Goal: Communication & Community: Participate in discussion

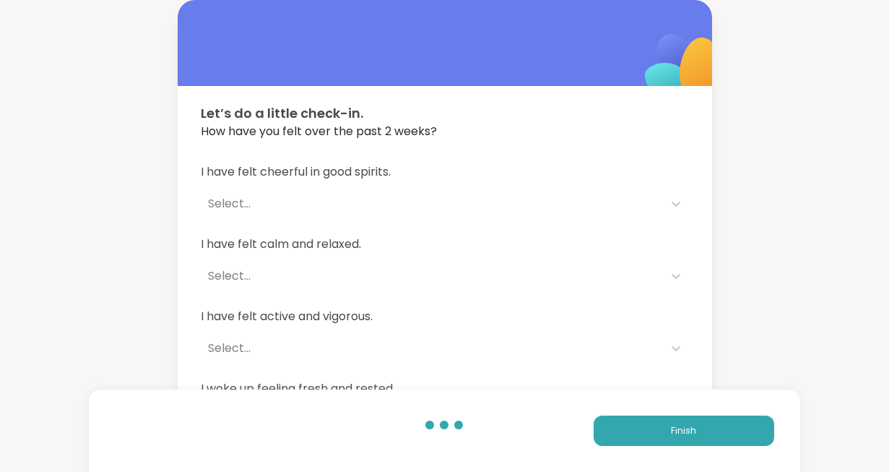
click at [649, 423] on button "Finish" at bounding box center [684, 430] width 181 height 30
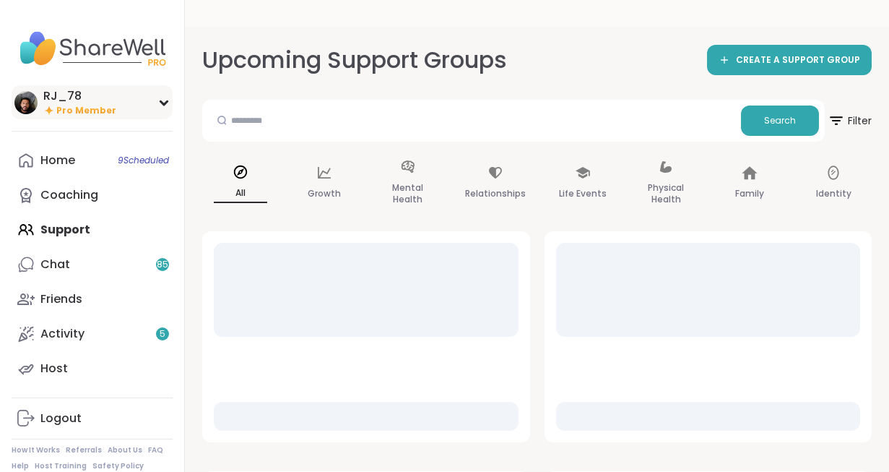
click at [82, 103] on div "RJ_78" at bounding box center [79, 96] width 73 height 16
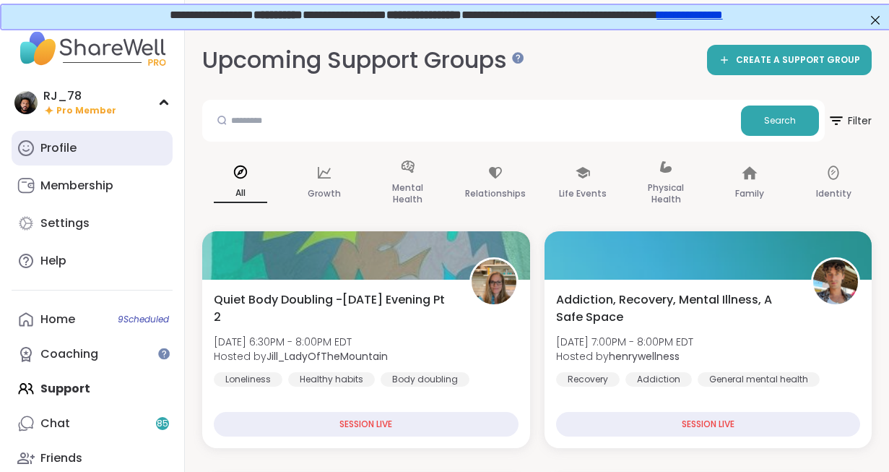
click at [56, 147] on div "Profile" at bounding box center [58, 148] width 36 height 16
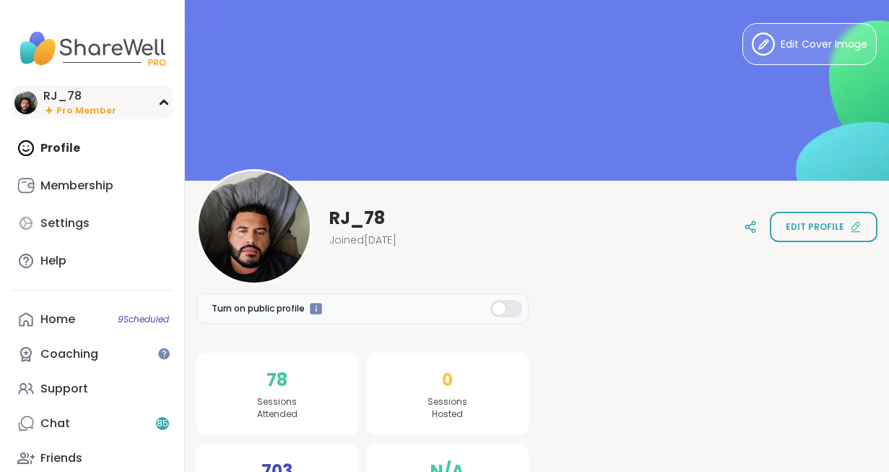
click at [42, 97] on div "RJ_78 Pro Member" at bounding box center [92, 102] width 161 height 34
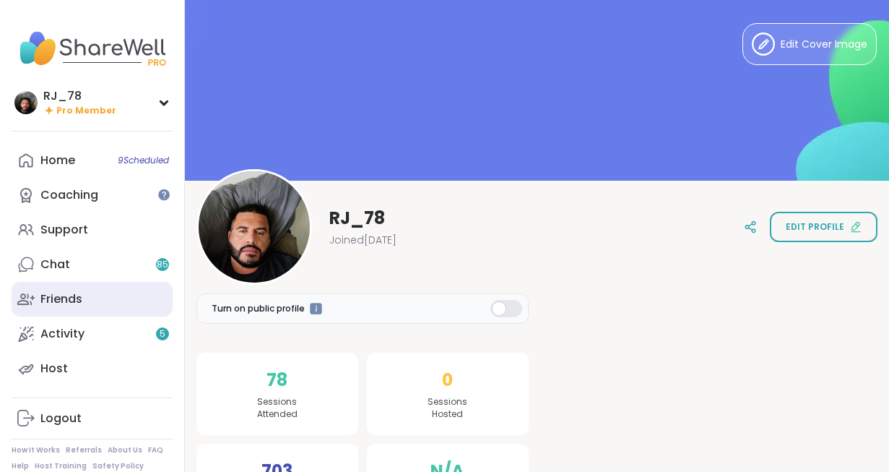
click at [61, 303] on div "Friends" at bounding box center [61, 299] width 42 height 16
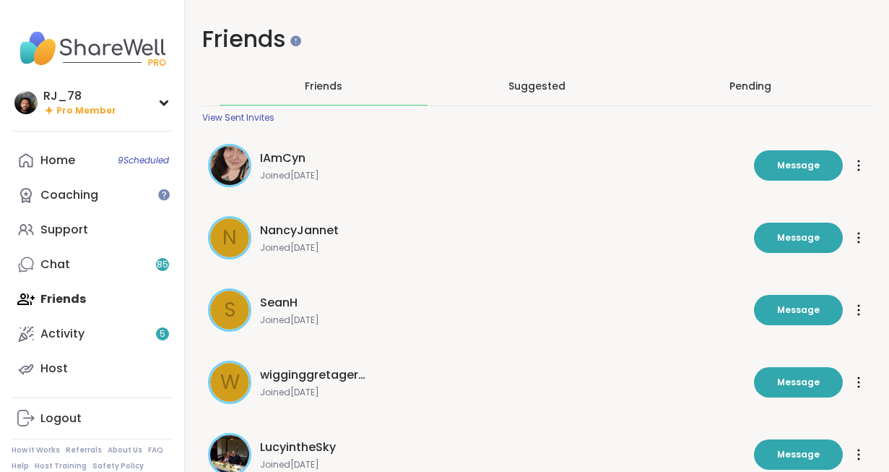
click at [229, 174] on img at bounding box center [229, 165] width 39 height 39
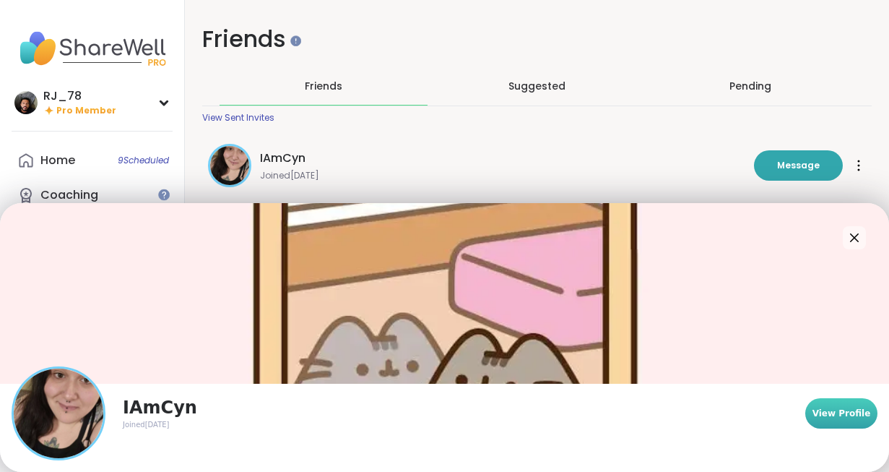
click at [831, 408] on span "View Profile" at bounding box center [842, 413] width 59 height 13
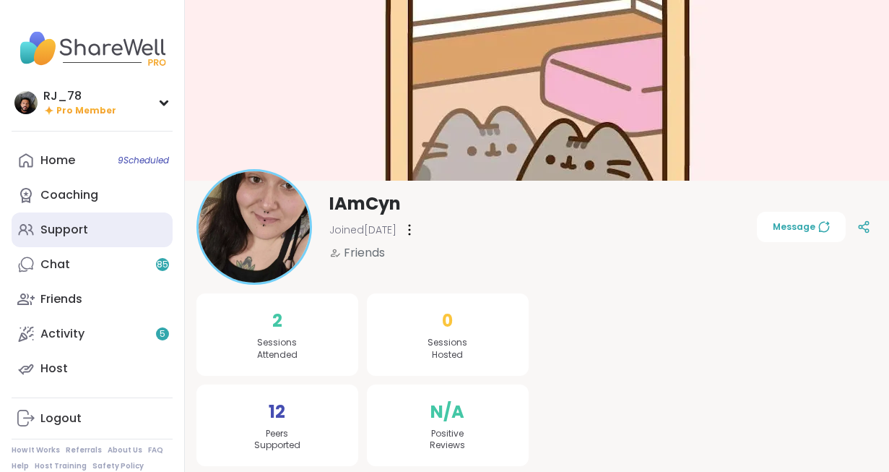
click at [64, 225] on div "Support" at bounding box center [64, 230] width 48 height 16
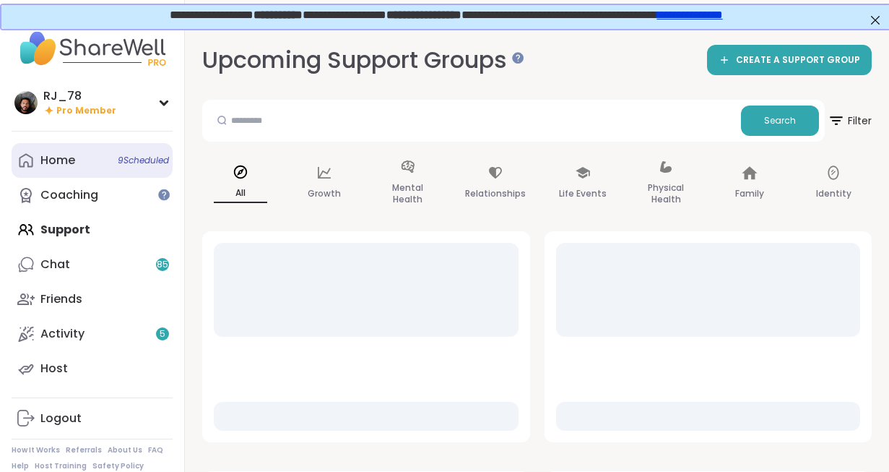
click at [61, 163] on div "Home 9 Scheduled" at bounding box center [57, 160] width 35 height 16
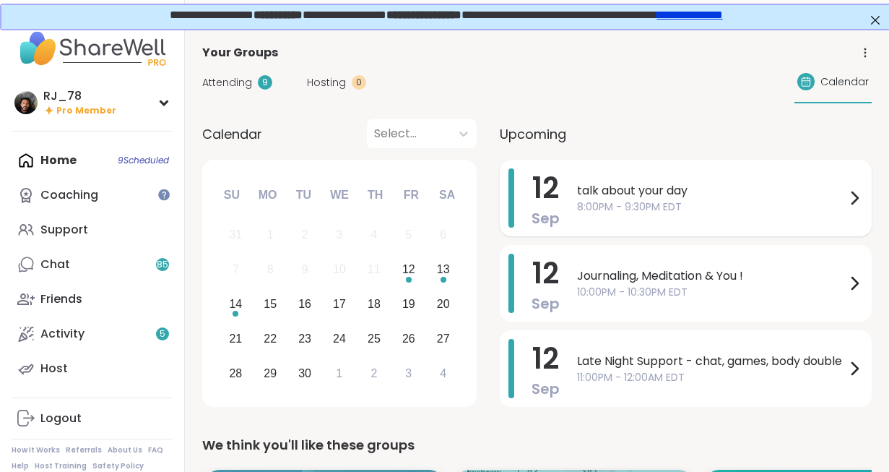
click at [633, 202] on span "8:00PM - 9:30PM EDT" at bounding box center [711, 206] width 269 height 15
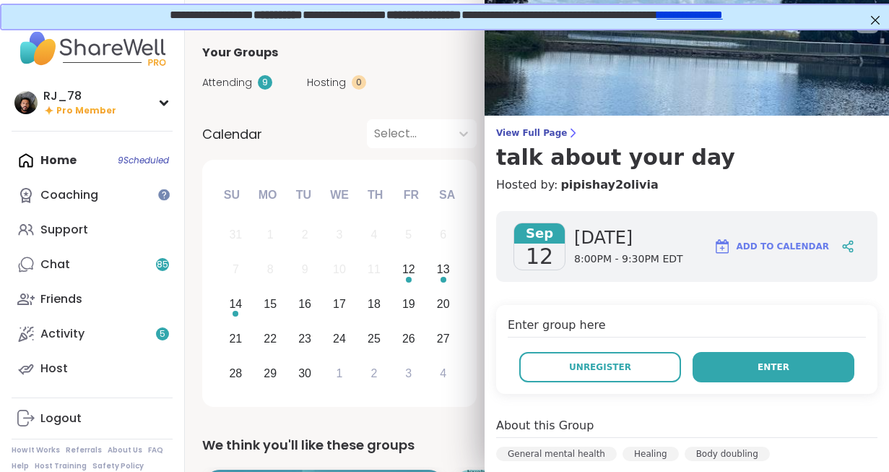
click at [753, 362] on button "Enter" at bounding box center [774, 367] width 162 height 30
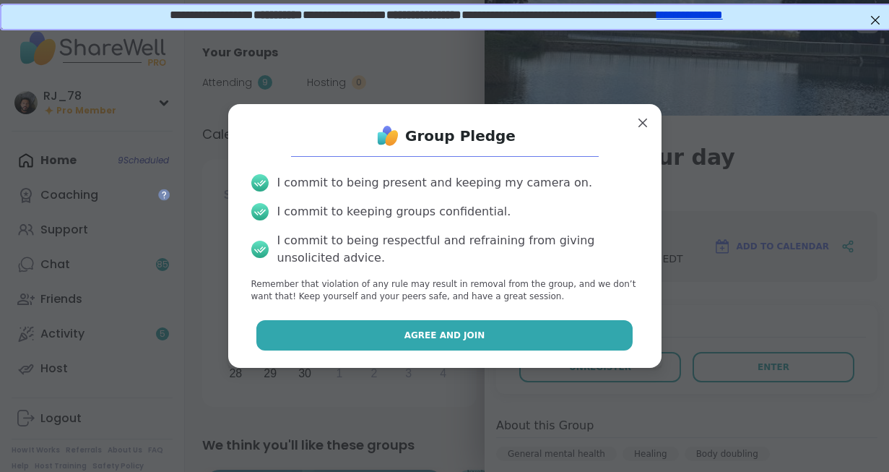
click at [487, 337] on button "Agree and Join" at bounding box center [444, 335] width 376 height 30
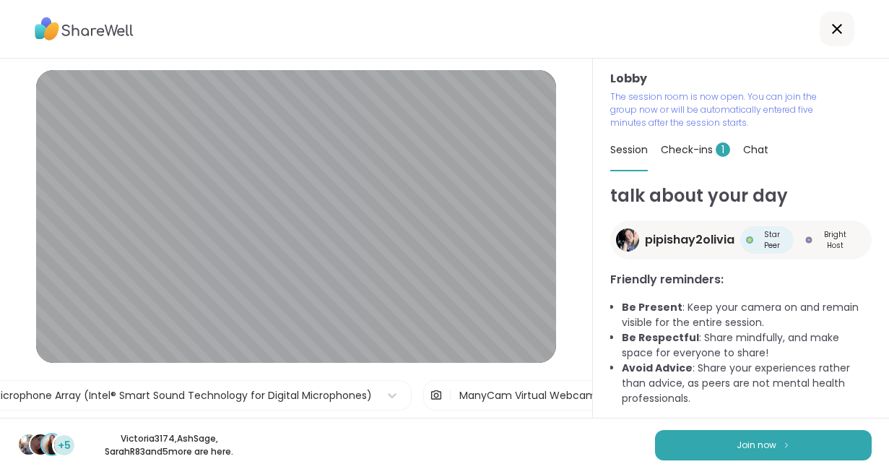
click at [757, 470] on div "+5 Victoria3174 , [PERSON_NAME] , SarahR83 and 5 more are here. Join now" at bounding box center [444, 445] width 889 height 54
click at [756, 457] on button "Join now" at bounding box center [763, 445] width 217 height 30
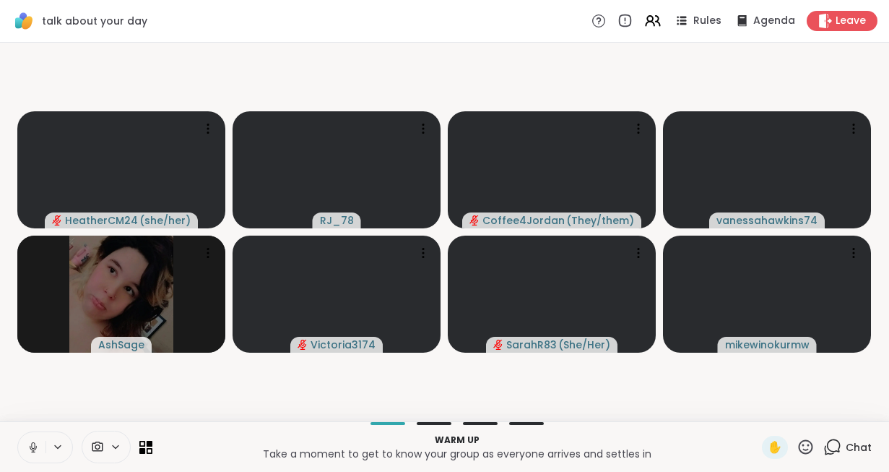
click at [32, 449] on icon at bounding box center [33, 447] width 7 height 4
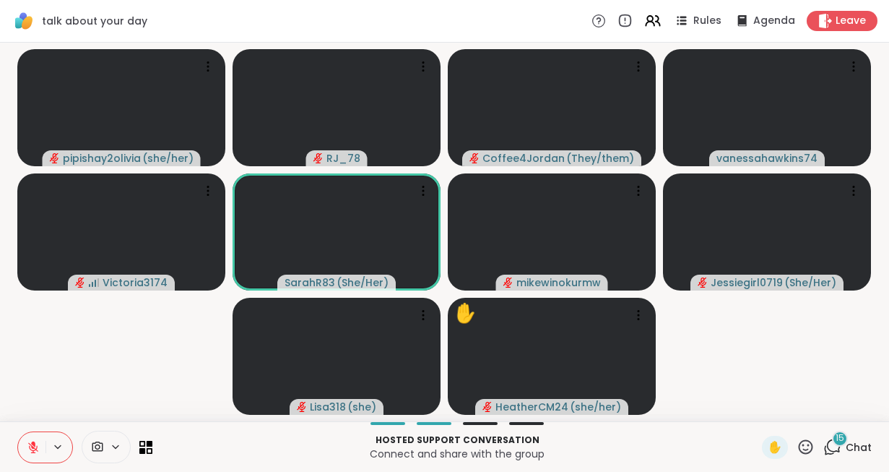
click at [30, 449] on icon at bounding box center [33, 447] width 10 height 10
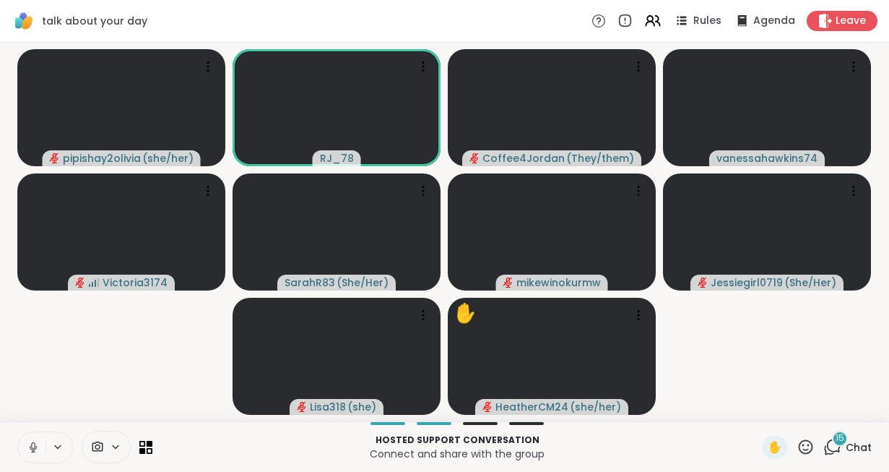
click at [30, 449] on icon at bounding box center [33, 447] width 13 height 13
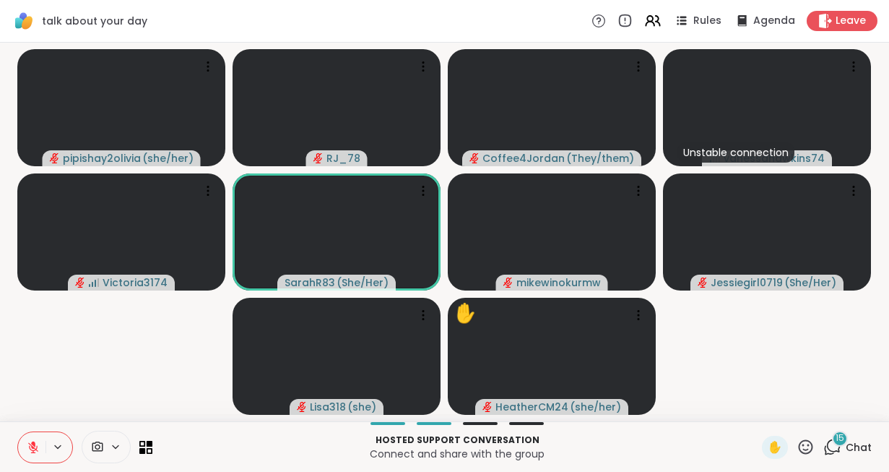
click at [808, 447] on icon at bounding box center [806, 447] width 18 height 18
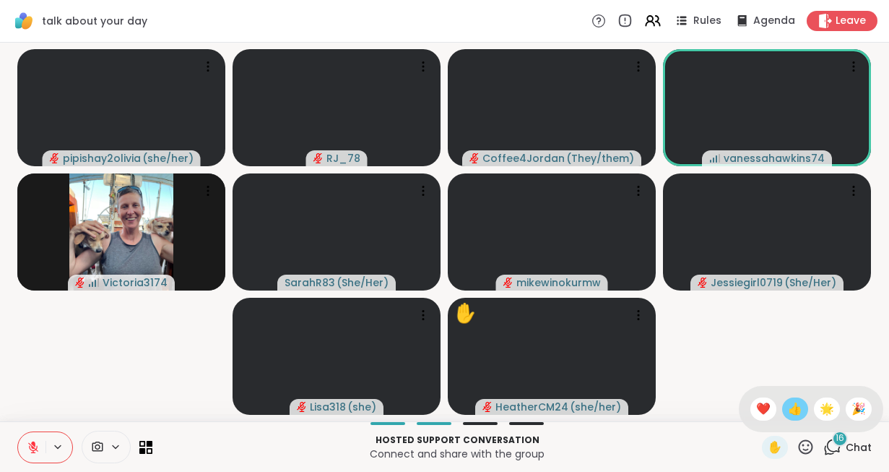
click at [793, 412] on span "👍" at bounding box center [795, 408] width 14 height 17
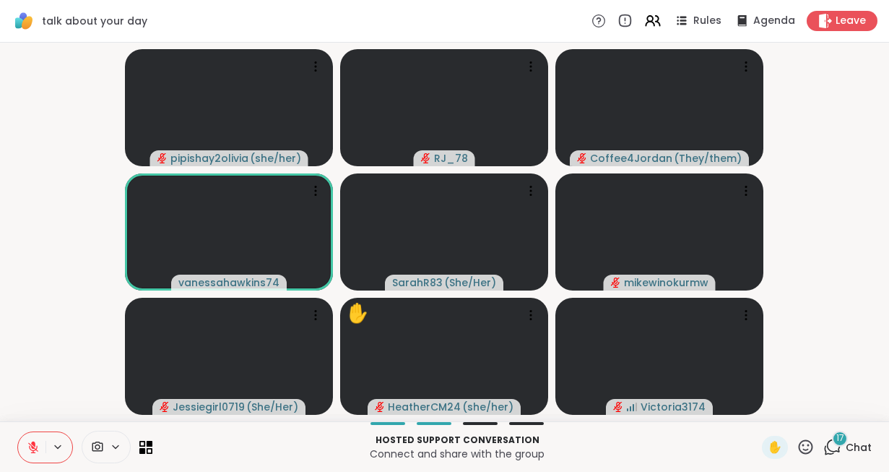
click at [27, 444] on icon at bounding box center [33, 447] width 13 height 13
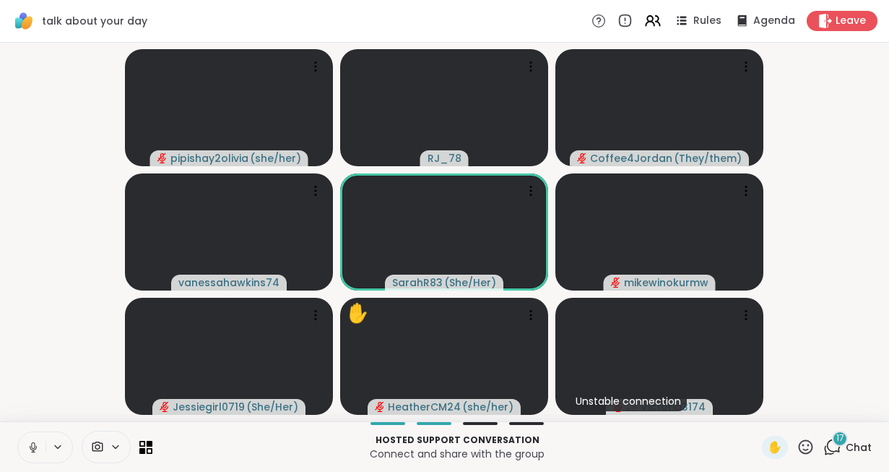
click at [27, 444] on icon at bounding box center [33, 447] width 13 height 13
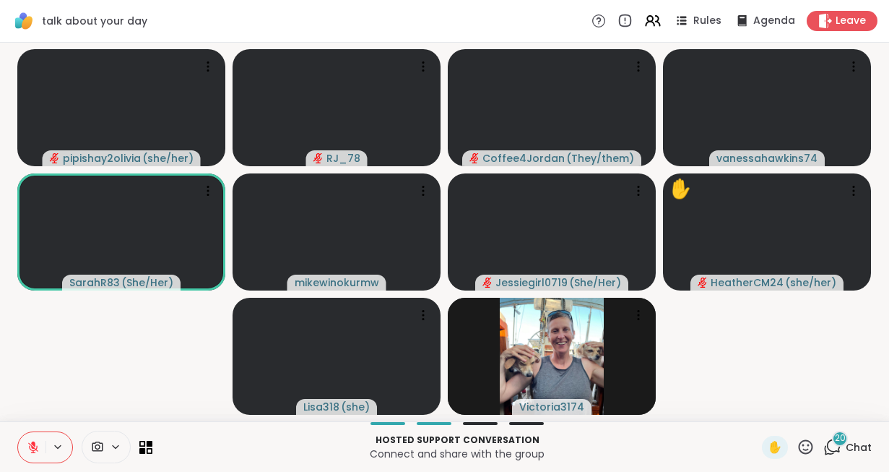
drag, startPoint x: 27, startPoint y: 444, endPoint x: 5, endPoint y: 438, distance: 22.6
click at [5, 438] on div "Hosted support conversation Connect and share with the group ✋ 20 Chat" at bounding box center [444, 446] width 889 height 51
